Goal: Task Accomplishment & Management: Complete application form

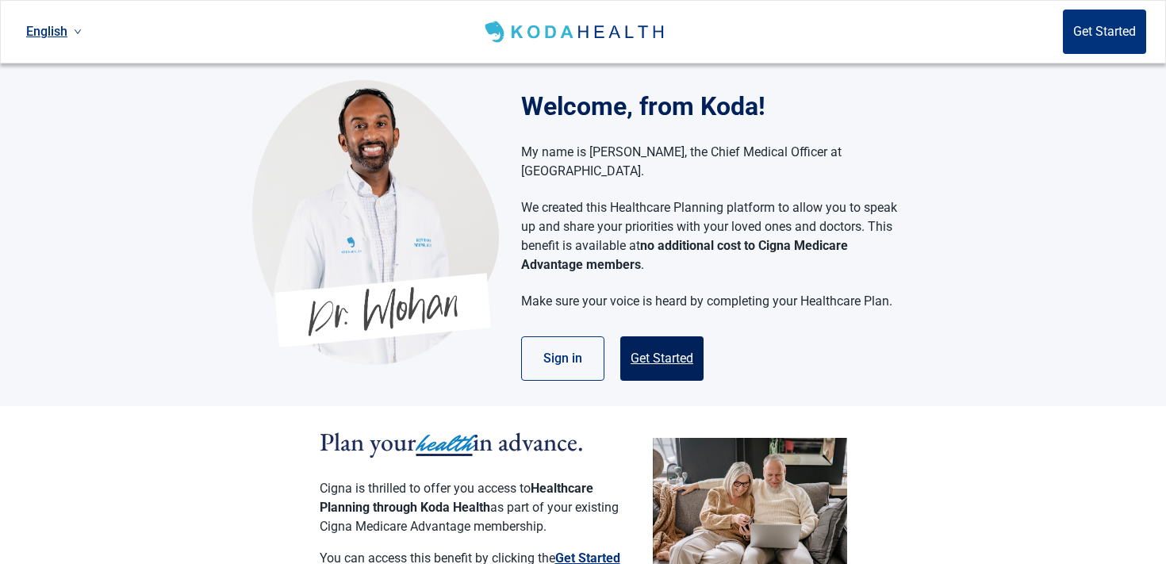
click at [629, 336] on button "Get Started" at bounding box center [662, 358] width 83 height 44
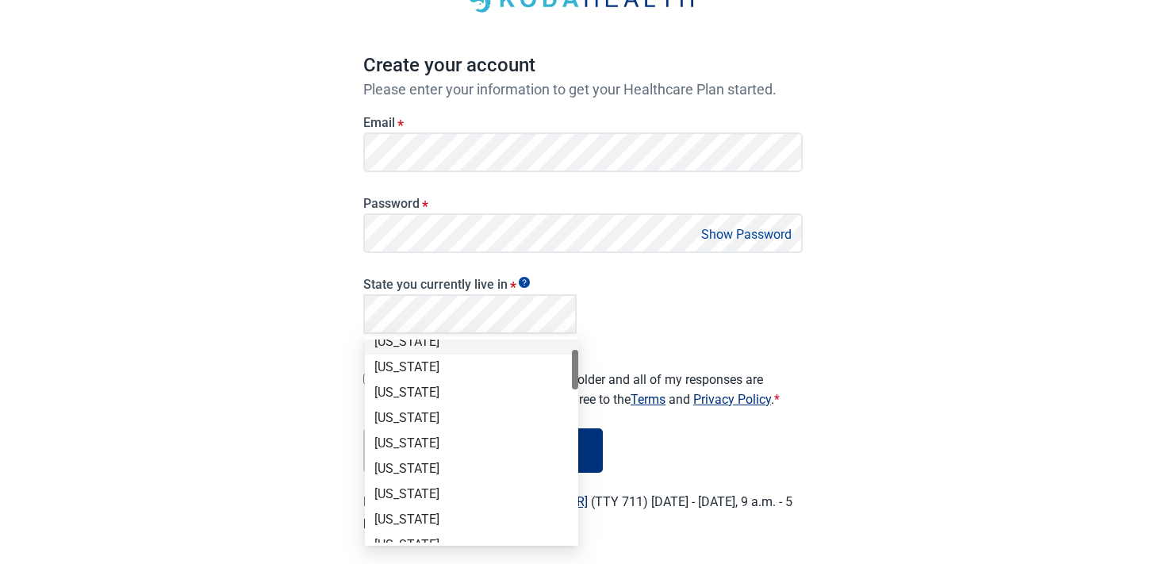
scroll to position [63, 0]
click at [442, 414] on div "[US_STATE]" at bounding box center [472, 415] width 194 height 17
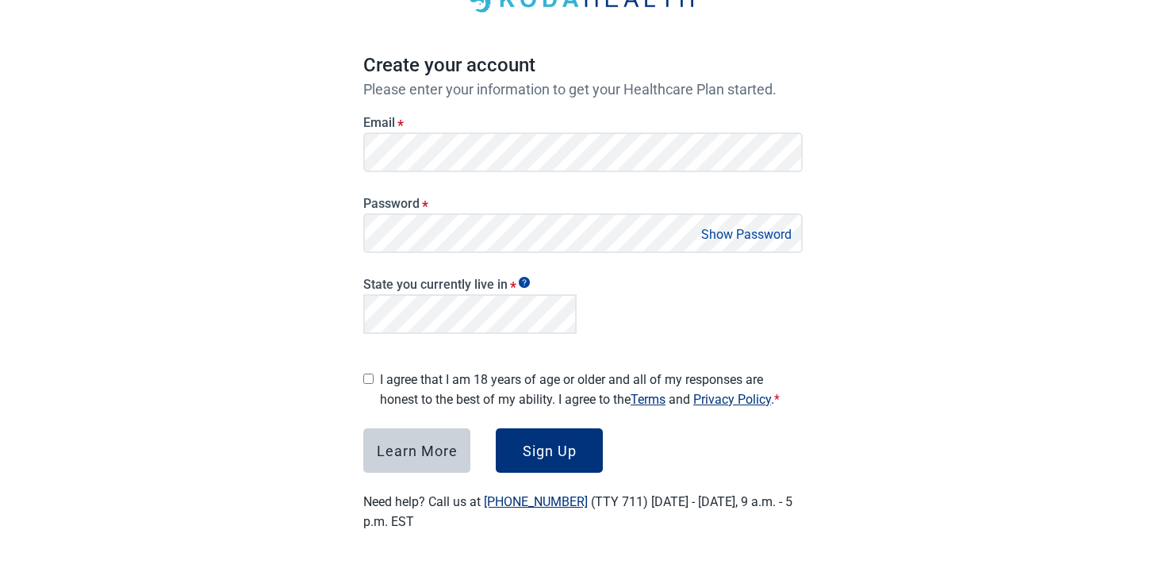
click at [403, 378] on label "I agree that I am 18 years of age or older and all of my responses are honest t…" at bounding box center [591, 390] width 423 height 40
click at [601, 429] on button "Sign Up" at bounding box center [549, 450] width 107 height 44
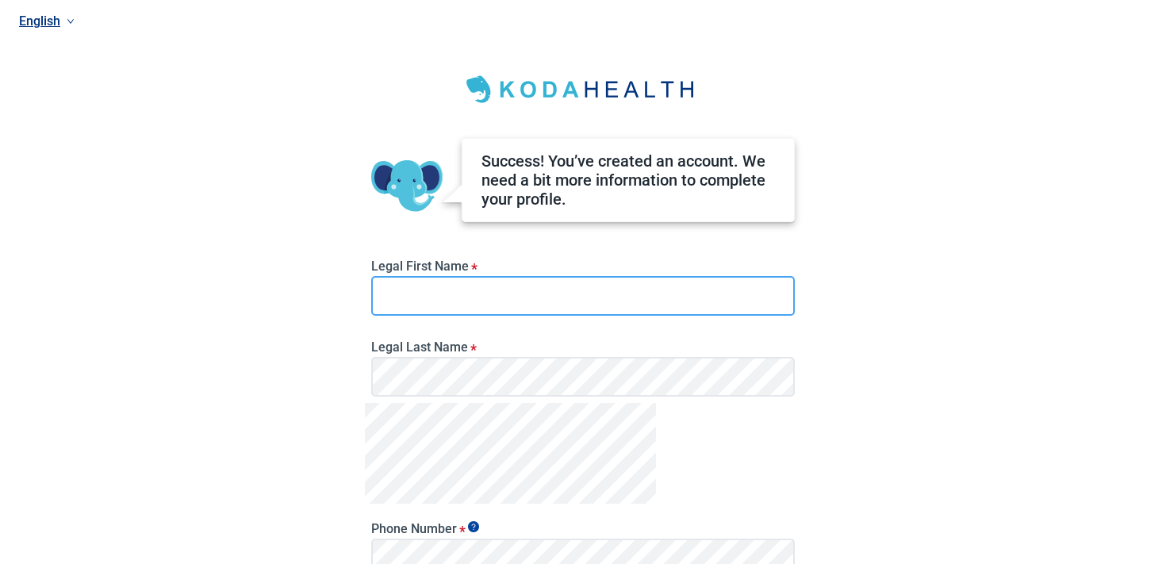
click at [592, 284] on input "Legal First Name *" at bounding box center [583, 296] width 424 height 40
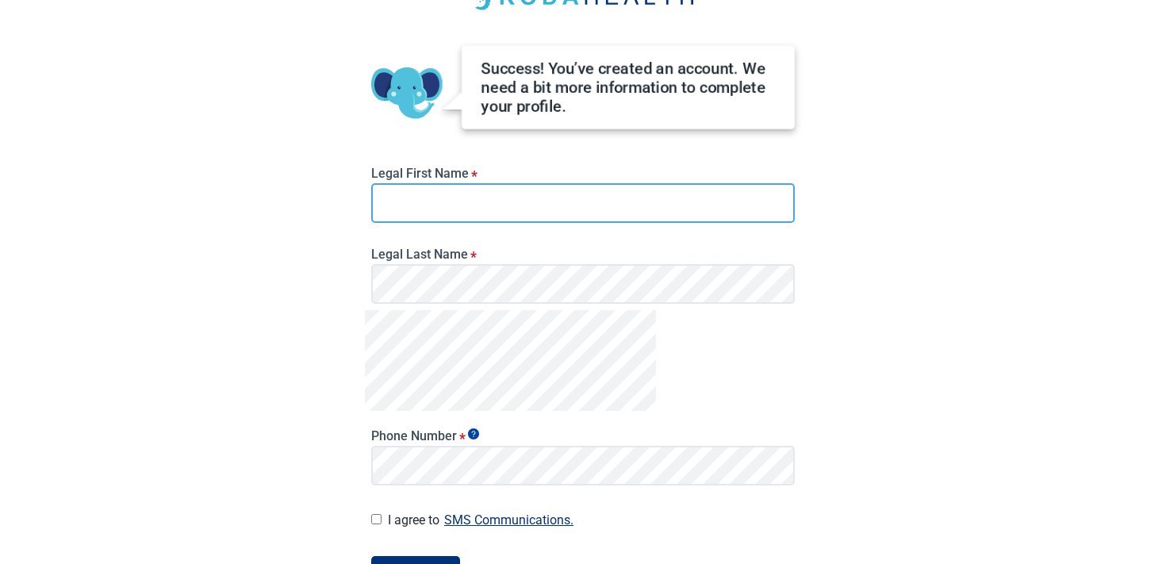
scroll to position [91, 0]
type input "*****"
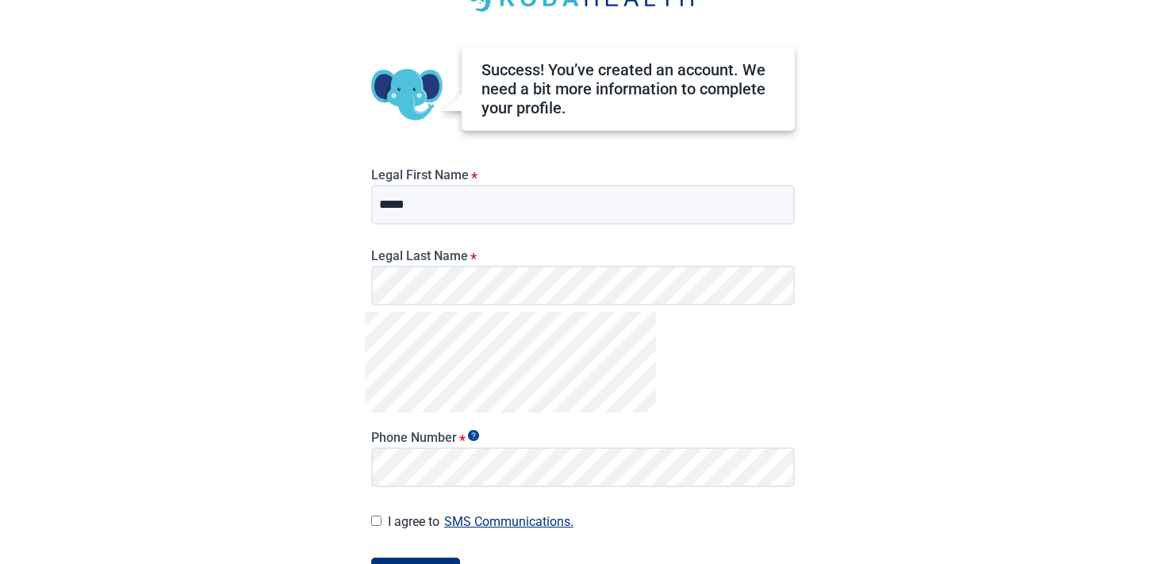
click at [580, 445] on div "Phone Number *" at bounding box center [583, 458] width 424 height 57
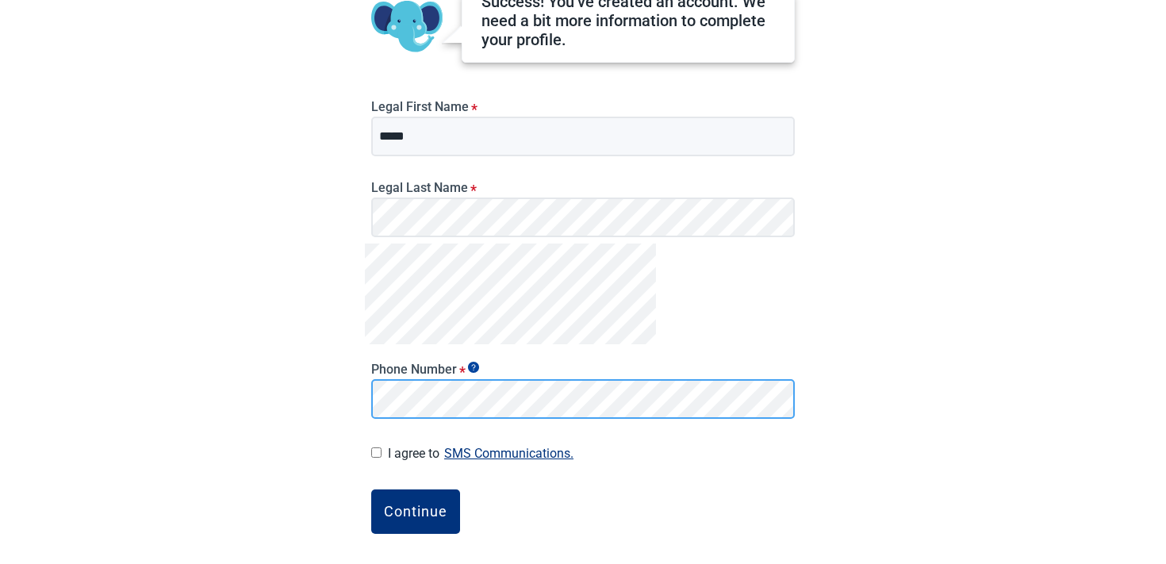
scroll to position [207, 0]
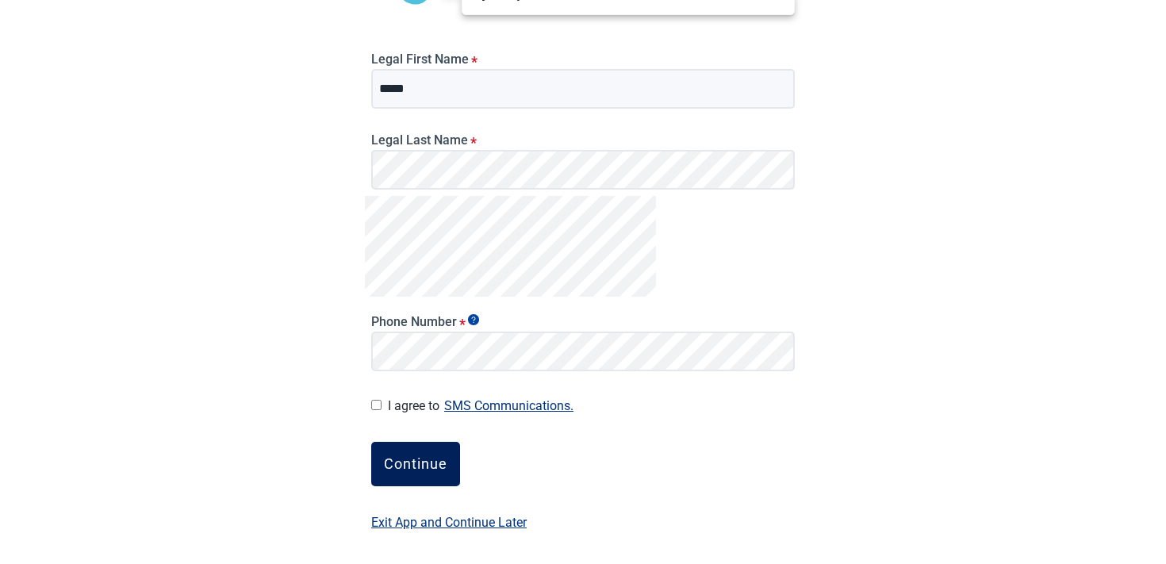
click at [378, 458] on button "Continue" at bounding box center [415, 464] width 89 height 44
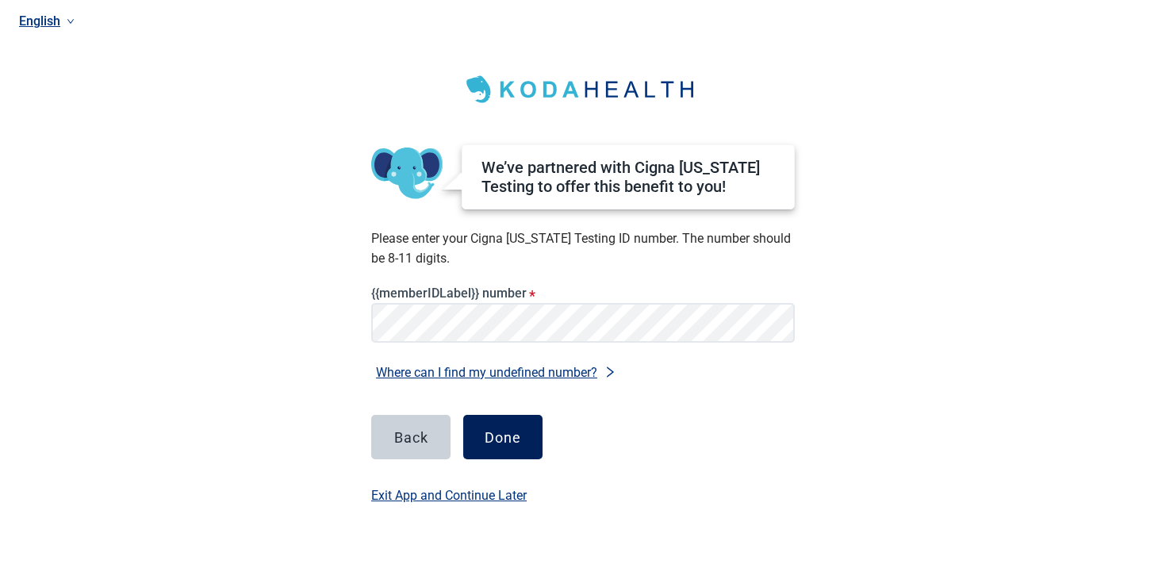
click at [517, 429] on div "Done" at bounding box center [503, 437] width 37 height 16
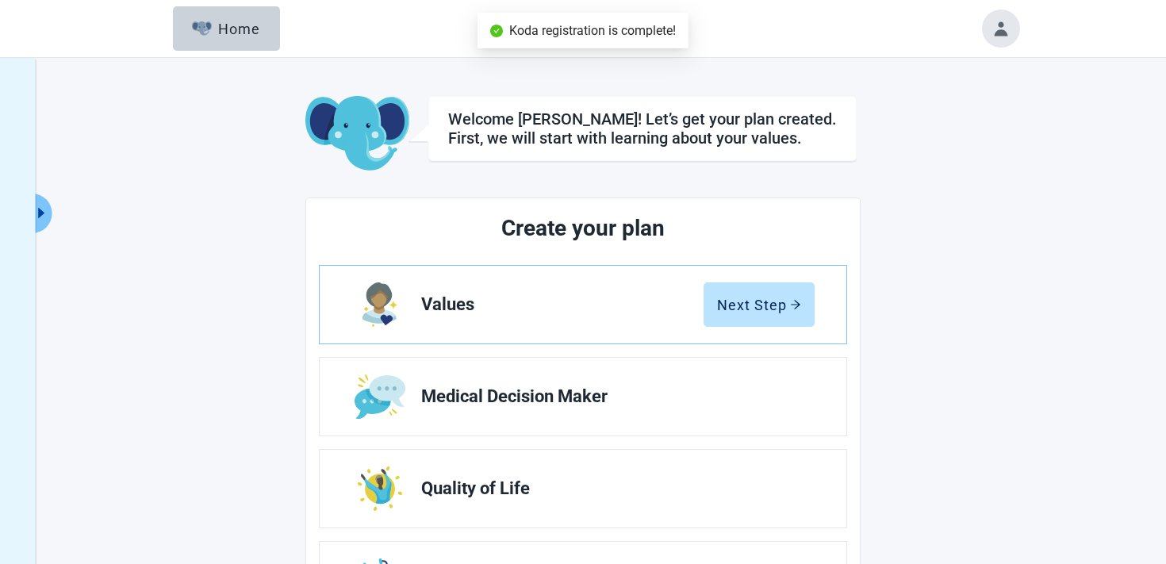
click at [987, 37] on button "Toggle account menu" at bounding box center [1001, 29] width 38 height 38
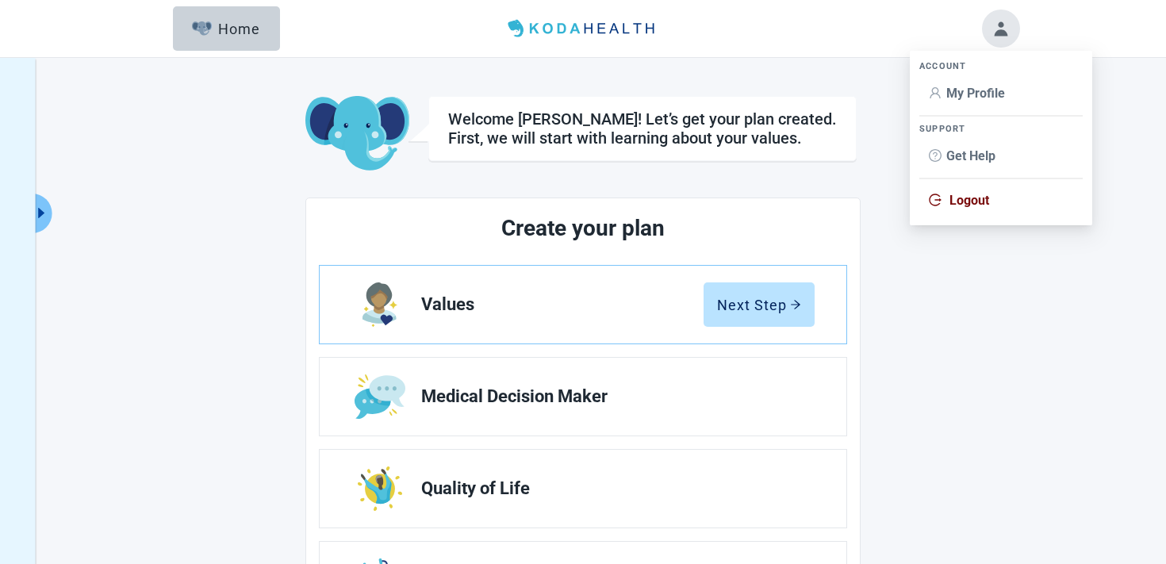
click at [962, 83] on li "My Profile" at bounding box center [1001, 94] width 163 height 30
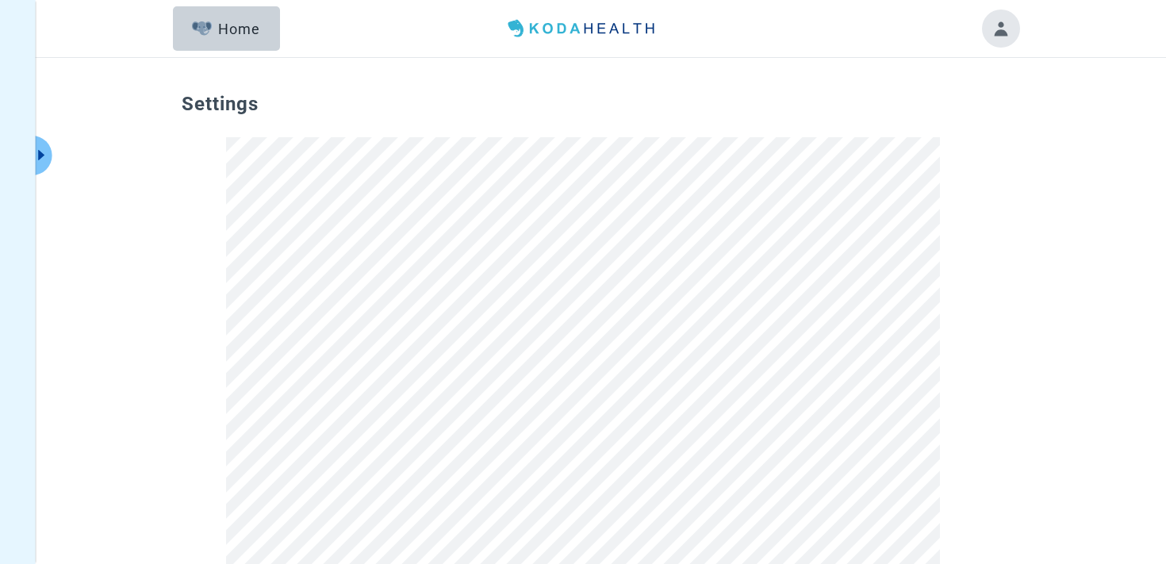
click at [1007, 18] on button "Toggle account menu" at bounding box center [1001, 29] width 38 height 38
click at [952, 190] on li "Logout" at bounding box center [1001, 201] width 163 height 30
